Goal: Find specific page/section: Find specific page/section

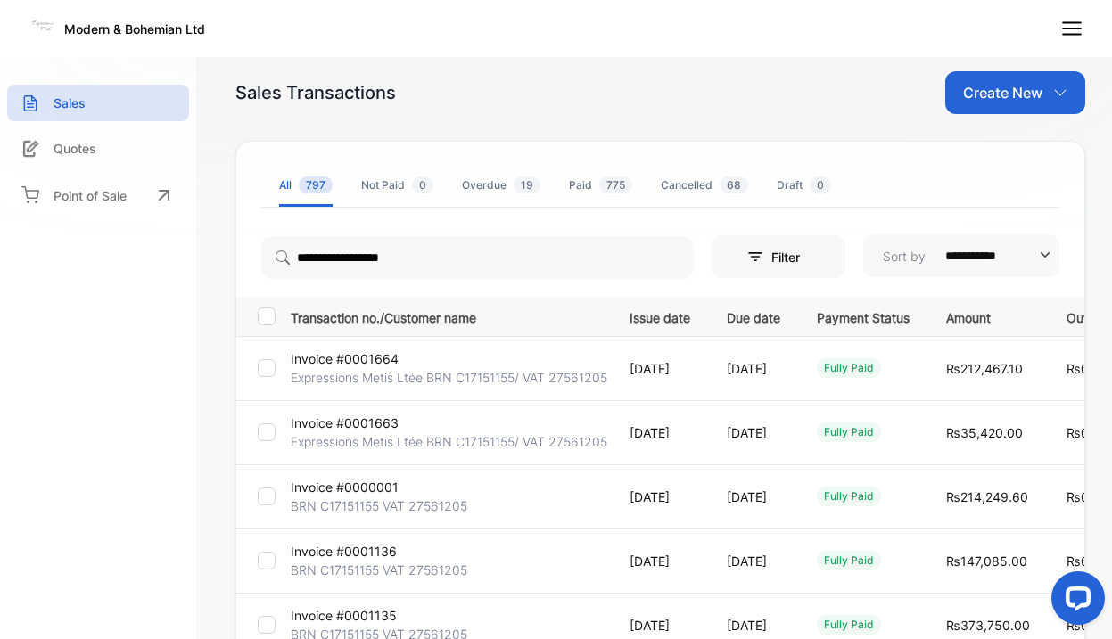
scroll to position [80, 0]
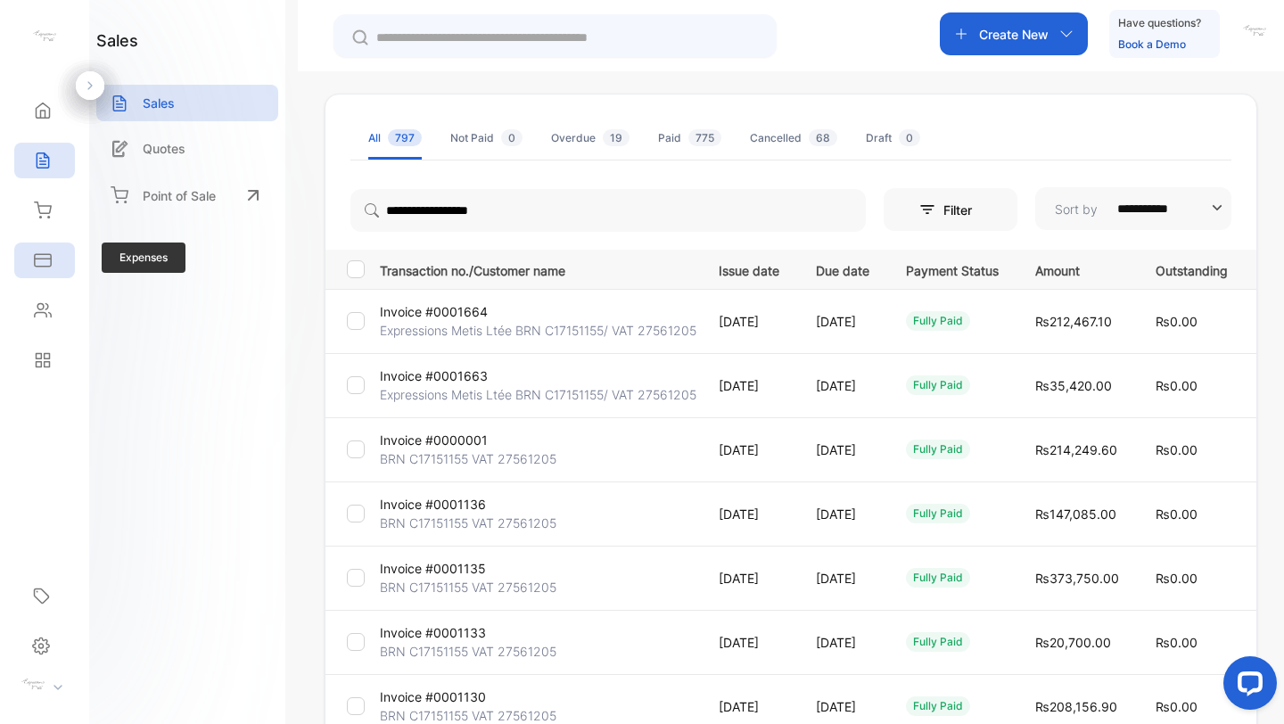
click at [49, 253] on icon at bounding box center [43, 260] width 18 height 18
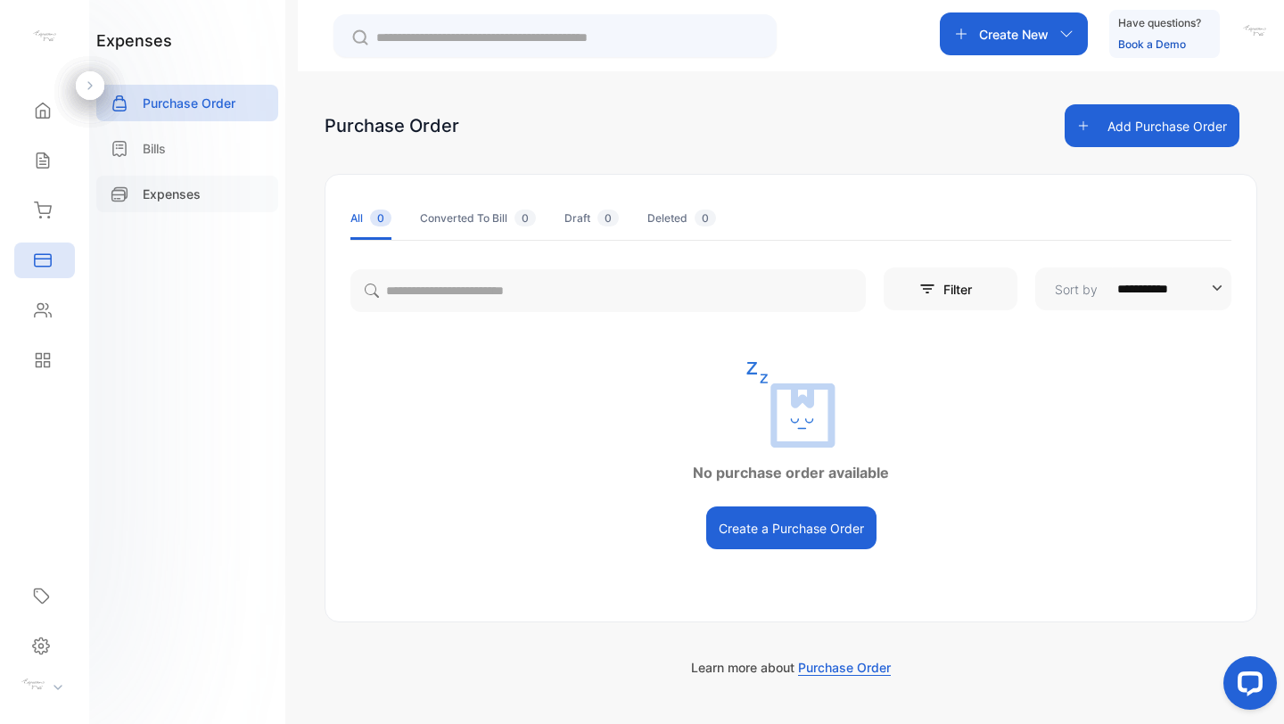
click at [188, 196] on p "Expenses" at bounding box center [172, 194] width 58 height 19
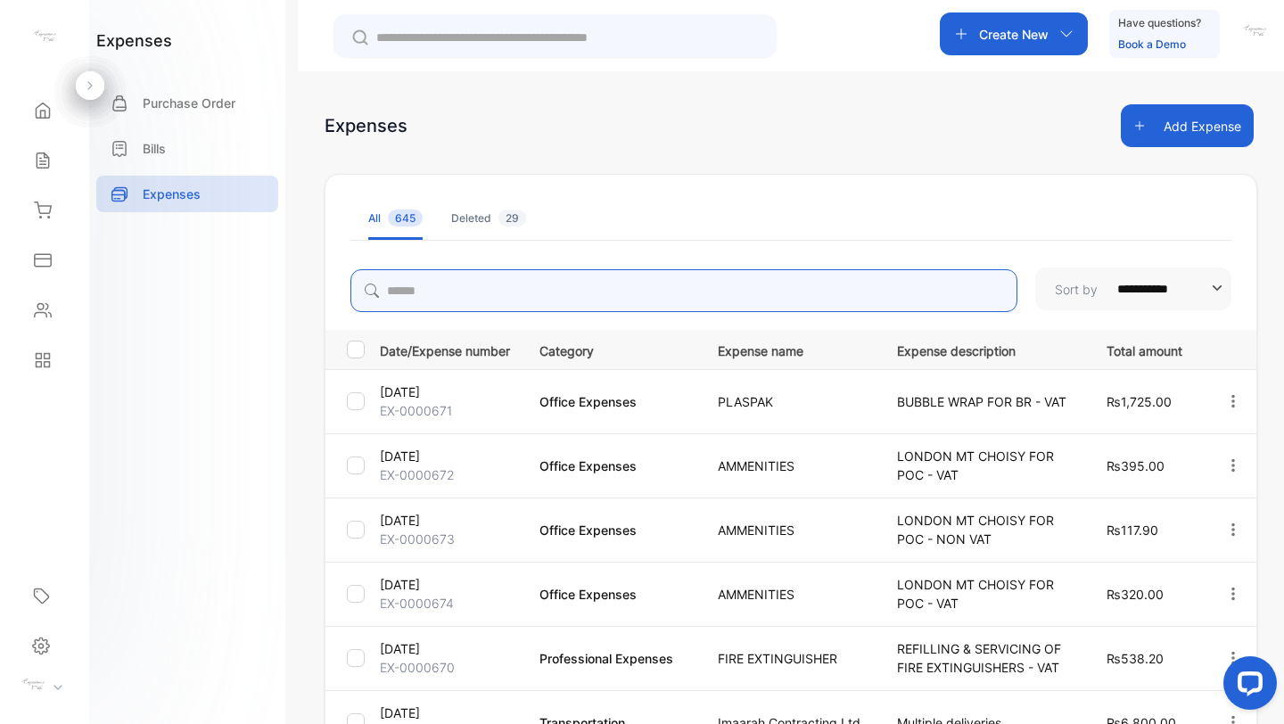
click at [543, 294] on input "search" at bounding box center [683, 290] width 667 height 43
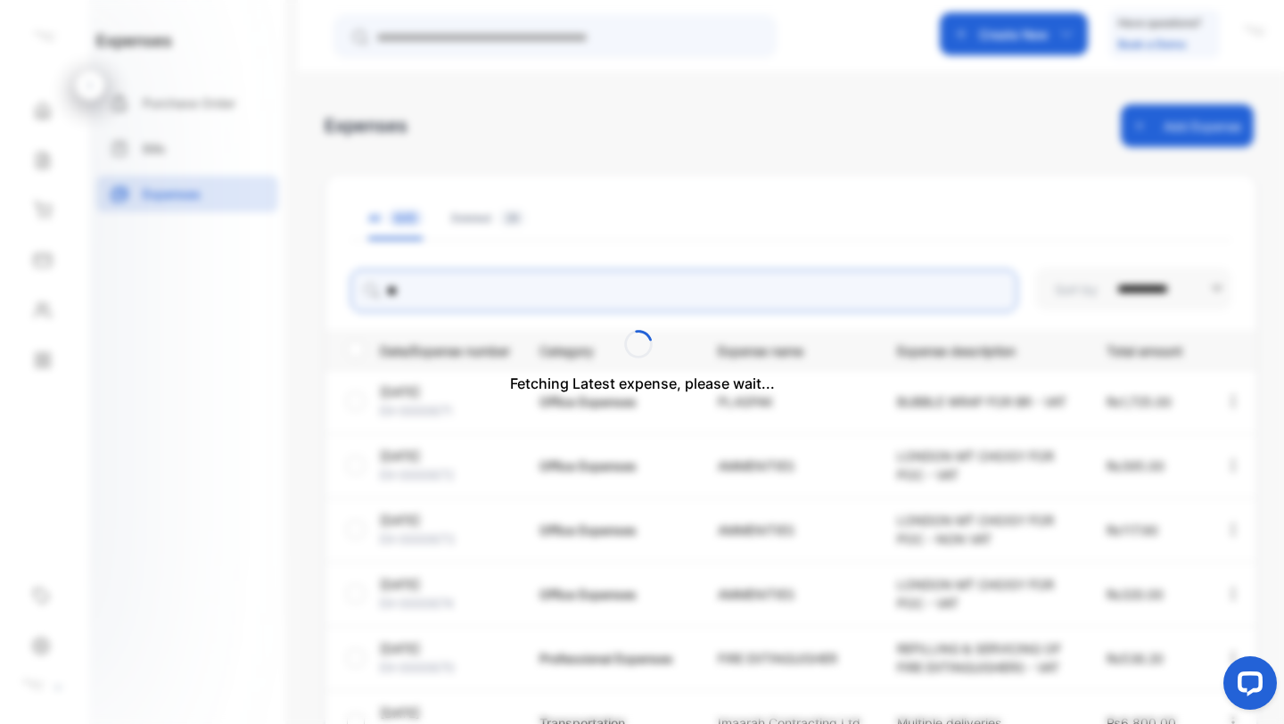
type input "**********"
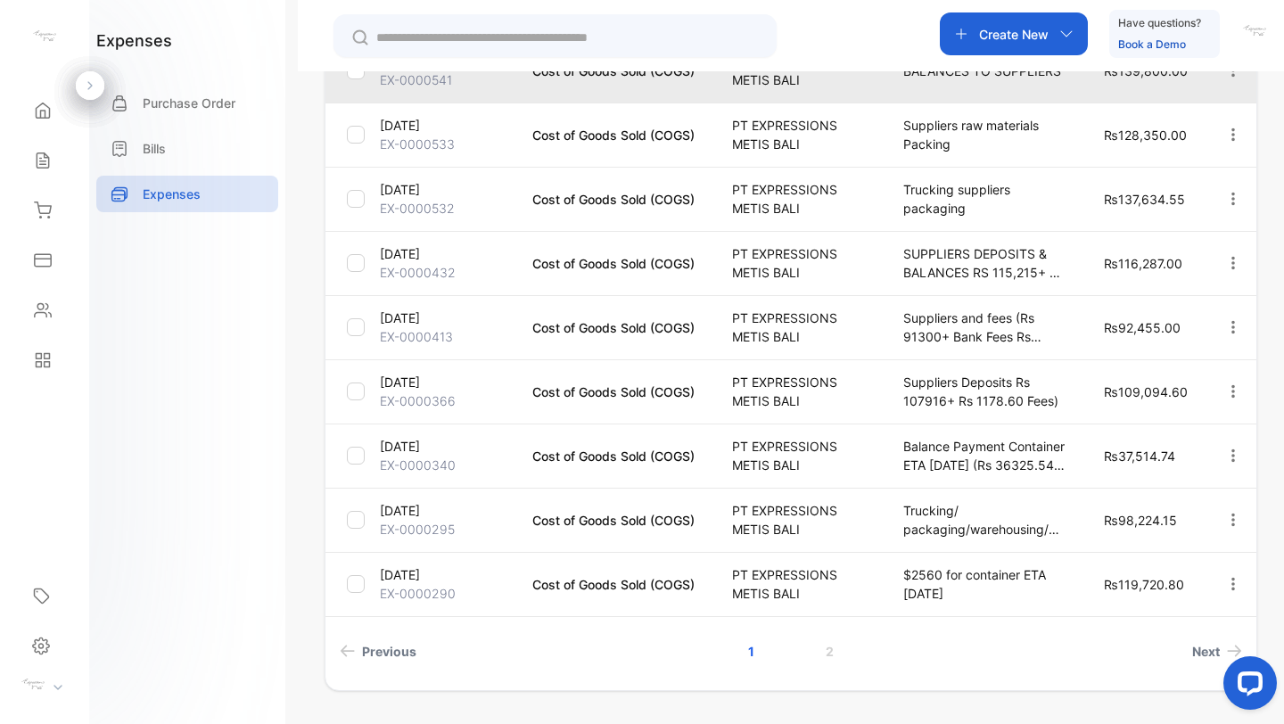
scroll to position [444, 0]
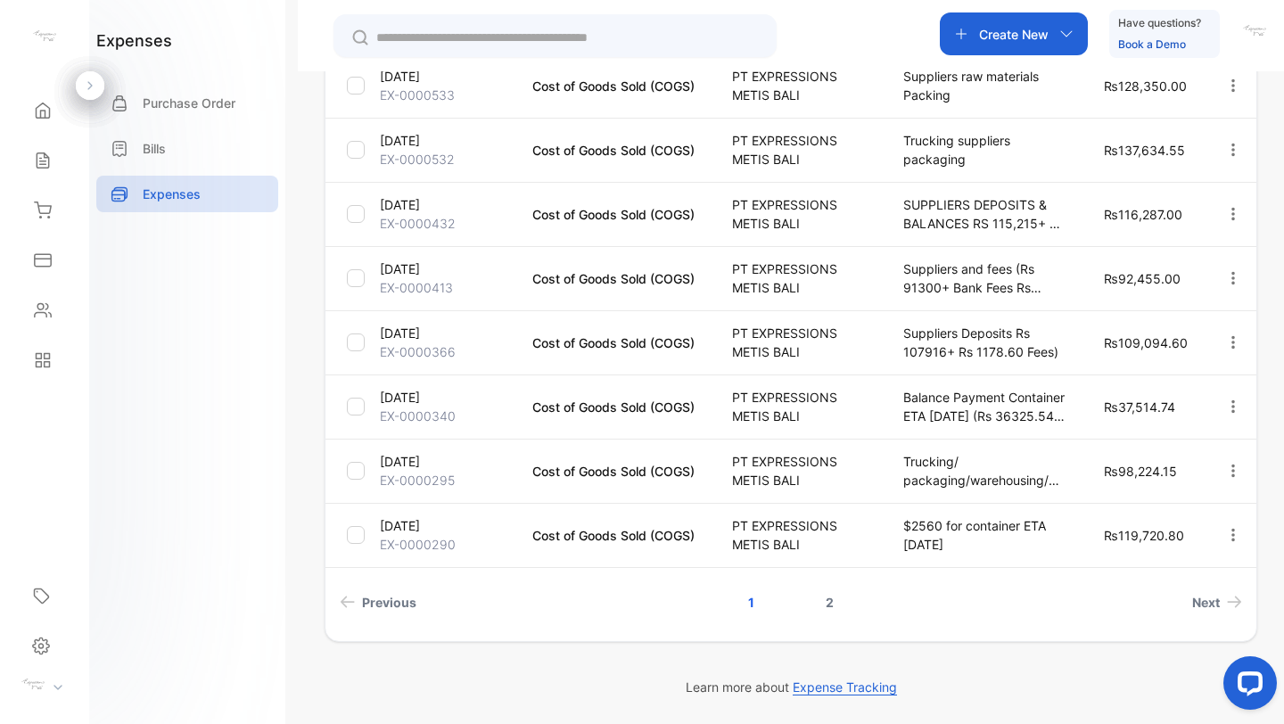
click at [824, 603] on link "2" at bounding box center [829, 602] width 51 height 33
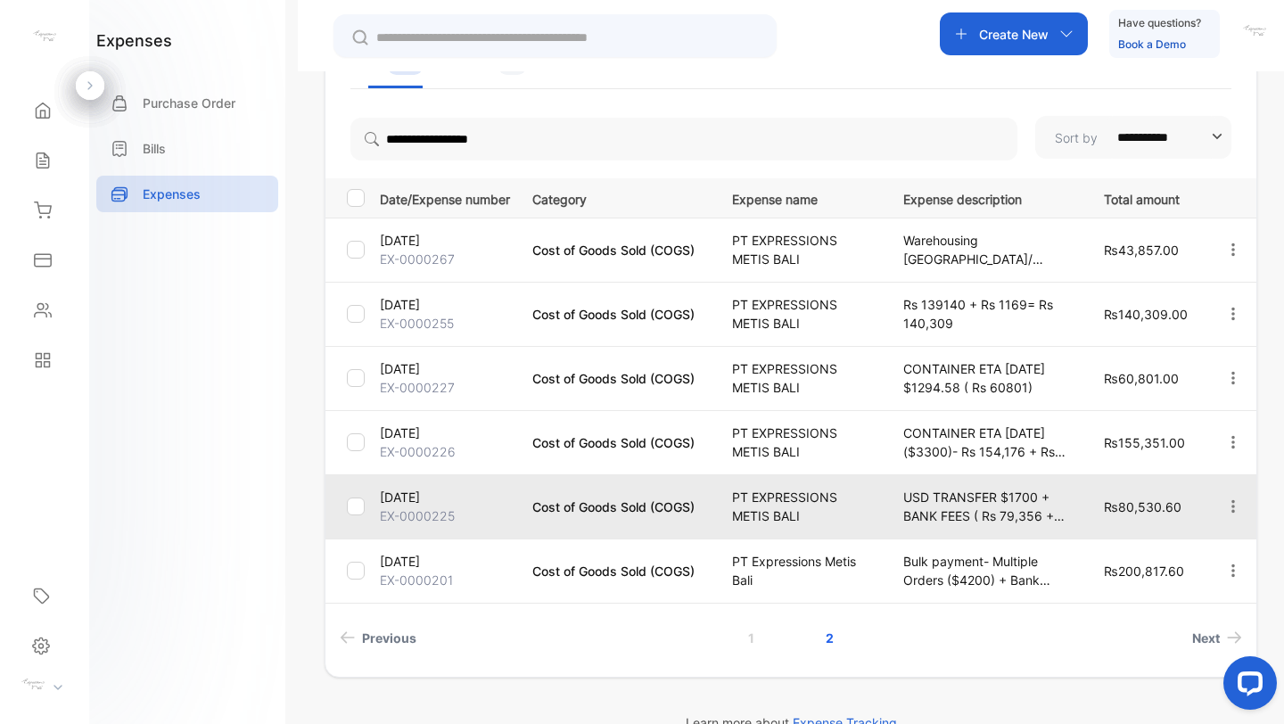
scroll to position [187, 0]
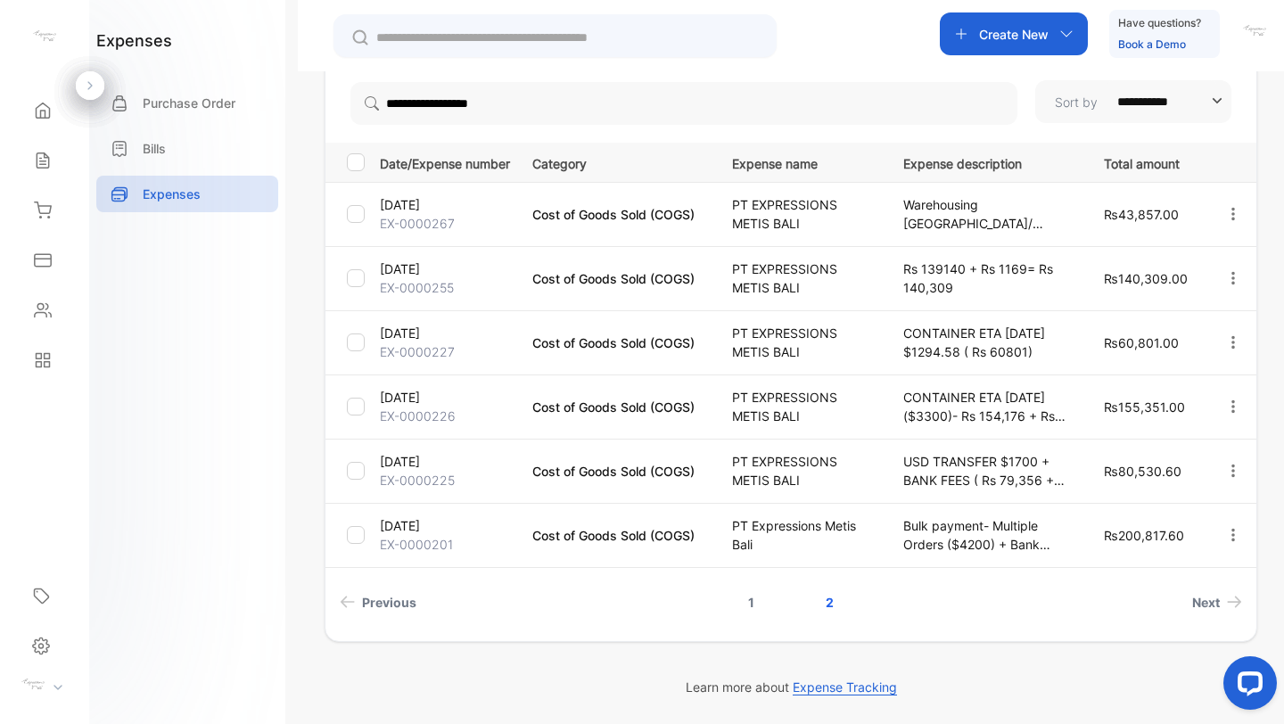
click at [757, 596] on link "1" at bounding box center [751, 602] width 49 height 33
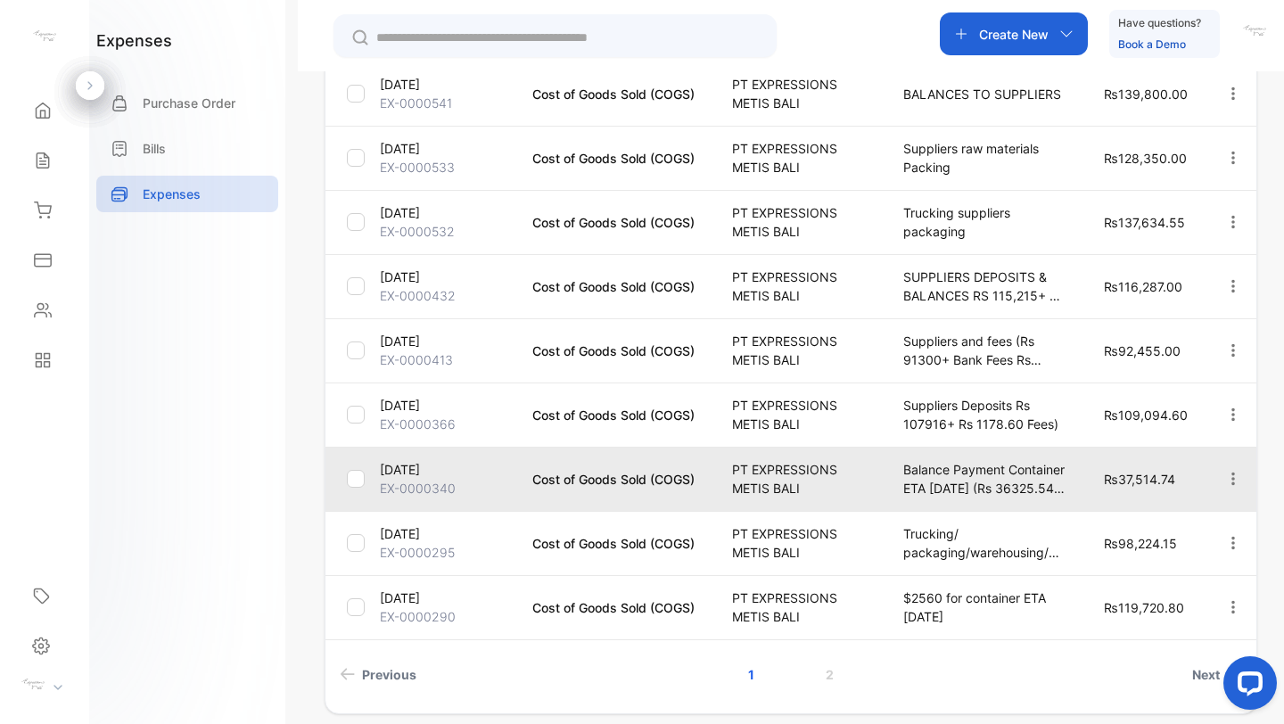
scroll to position [444, 0]
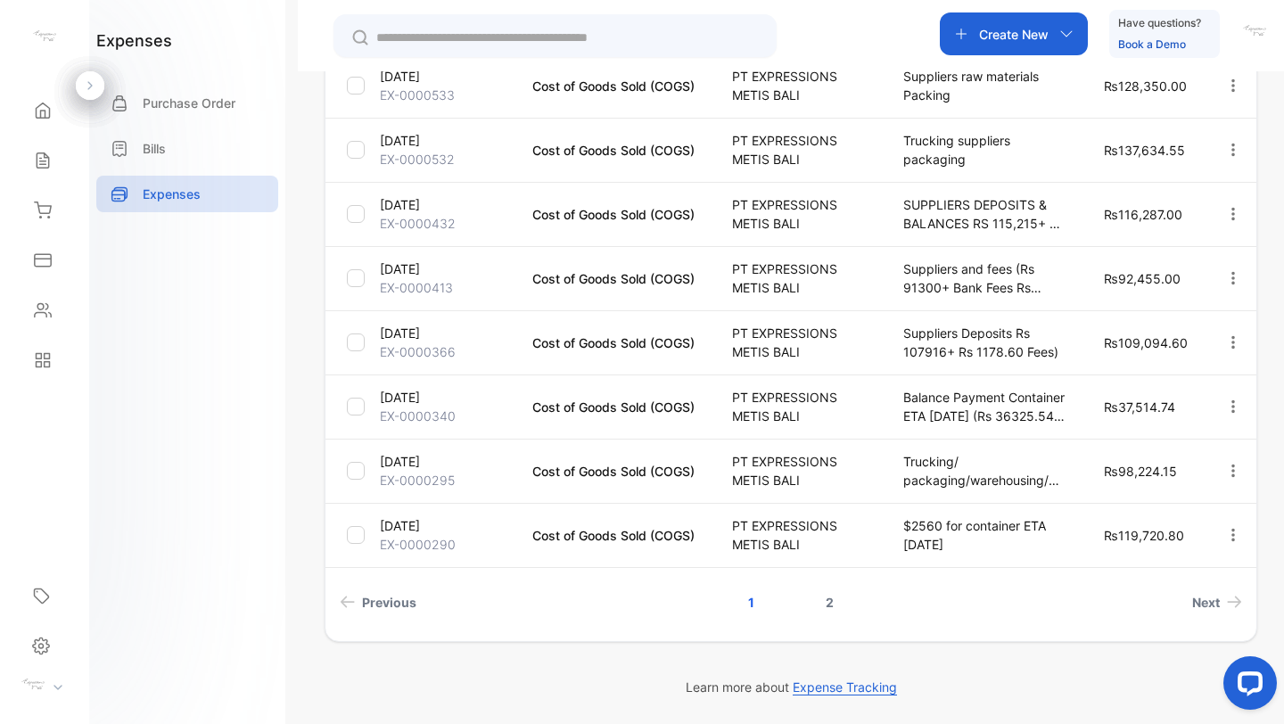
click at [832, 599] on link "2" at bounding box center [829, 602] width 51 height 33
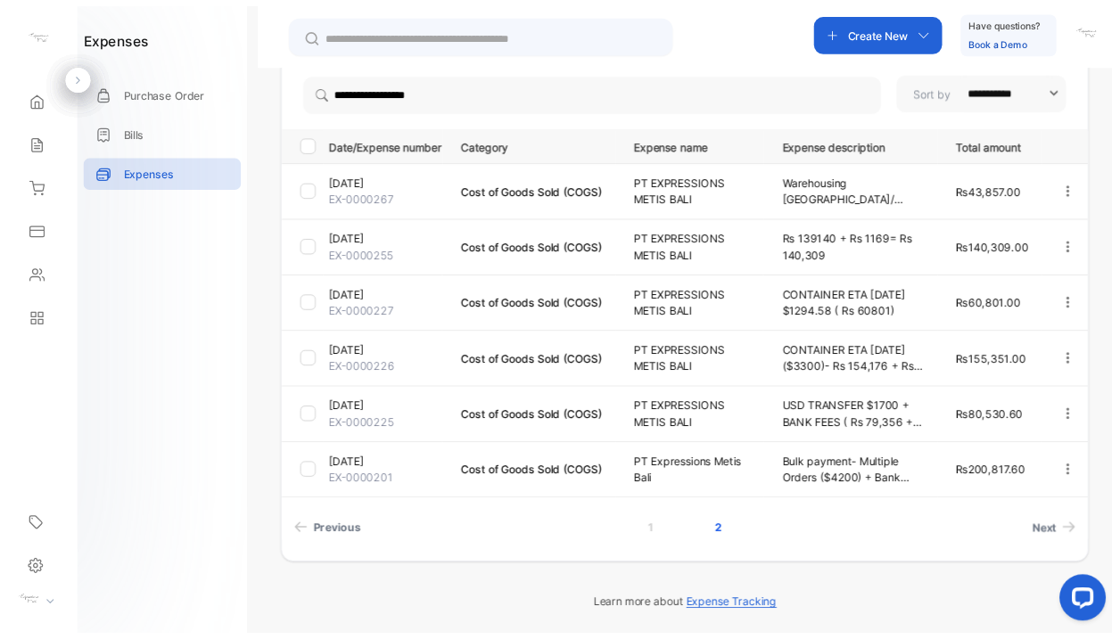
scroll to position [186, 0]
